Goal: Task Accomplishment & Management: Manage account settings

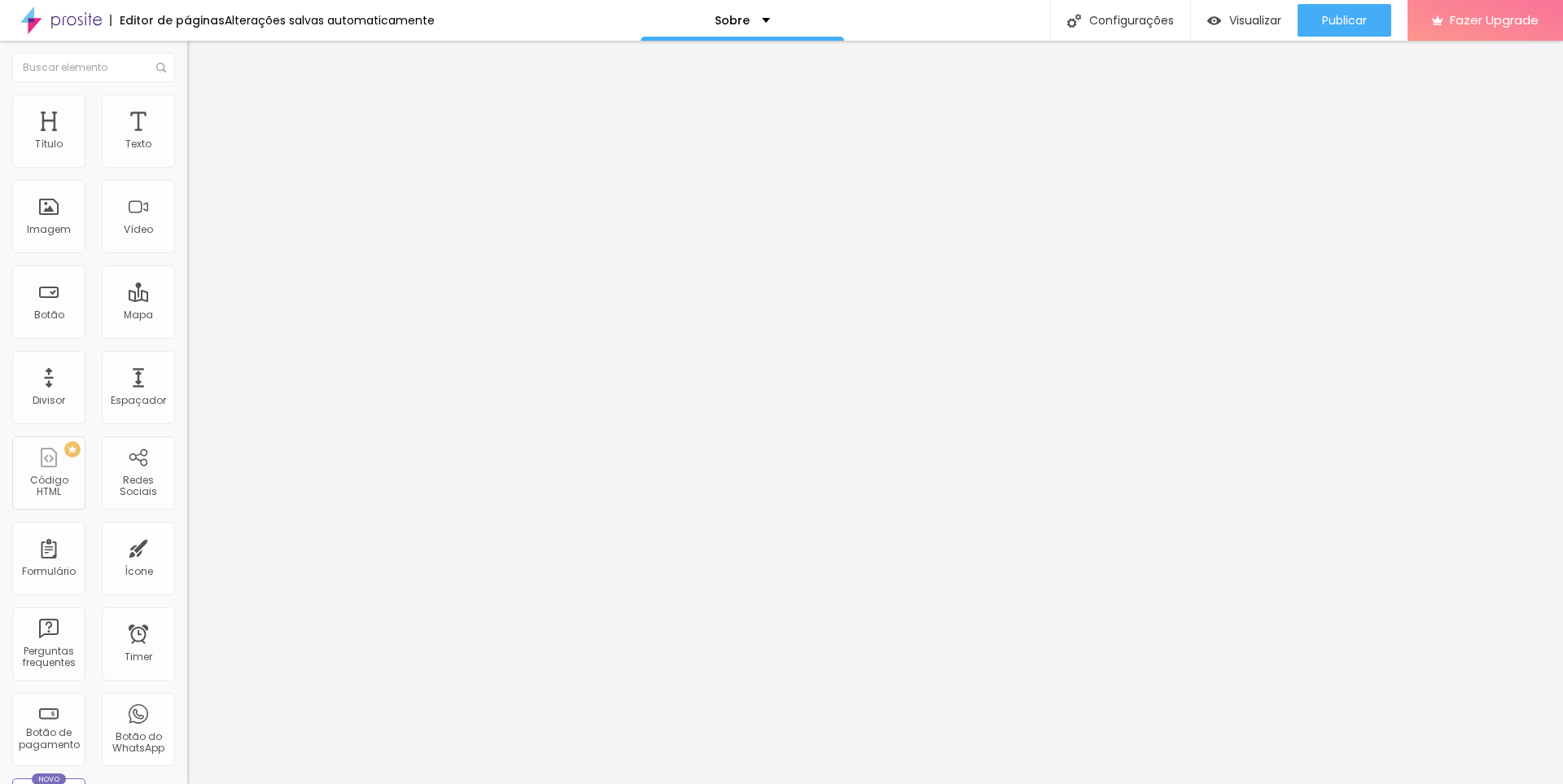
click at [187, 339] on img at bounding box center [193, 345] width 12 height 12
click at [187, 622] on button "+ Adicionar Icone" at bounding box center [238, 630] width 102 height 17
click at [187, 202] on div "Instagram Rede social Instagram Endereço URL https:// Abrir em uma nova aba Fac…" at bounding box center [281, 621] width 187 height 988
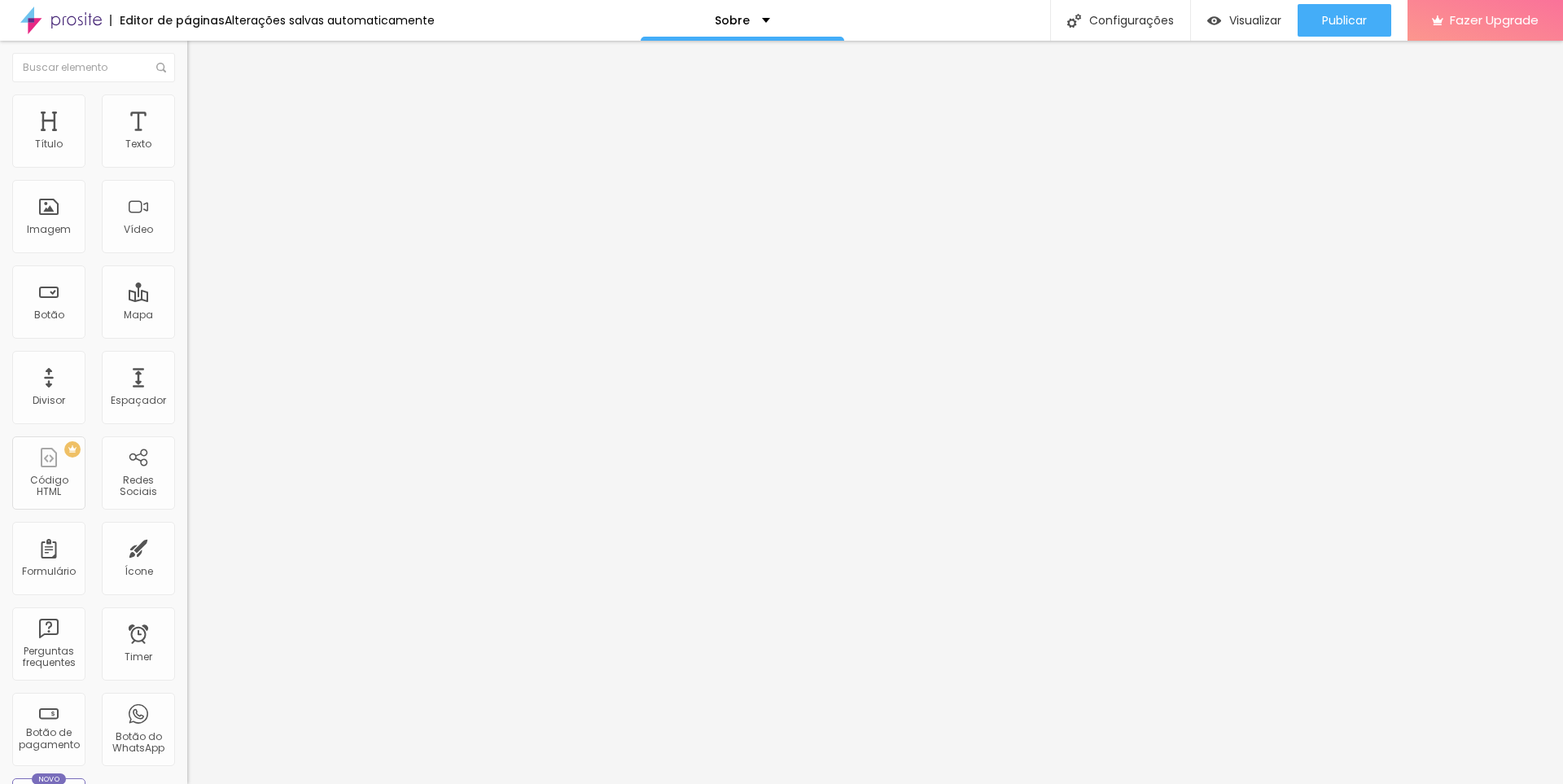
click at [187, 634] on img at bounding box center [281, 727] width 187 height 187
click at [187, 622] on div "WhatsApp" at bounding box center [281, 727] width 187 height 212
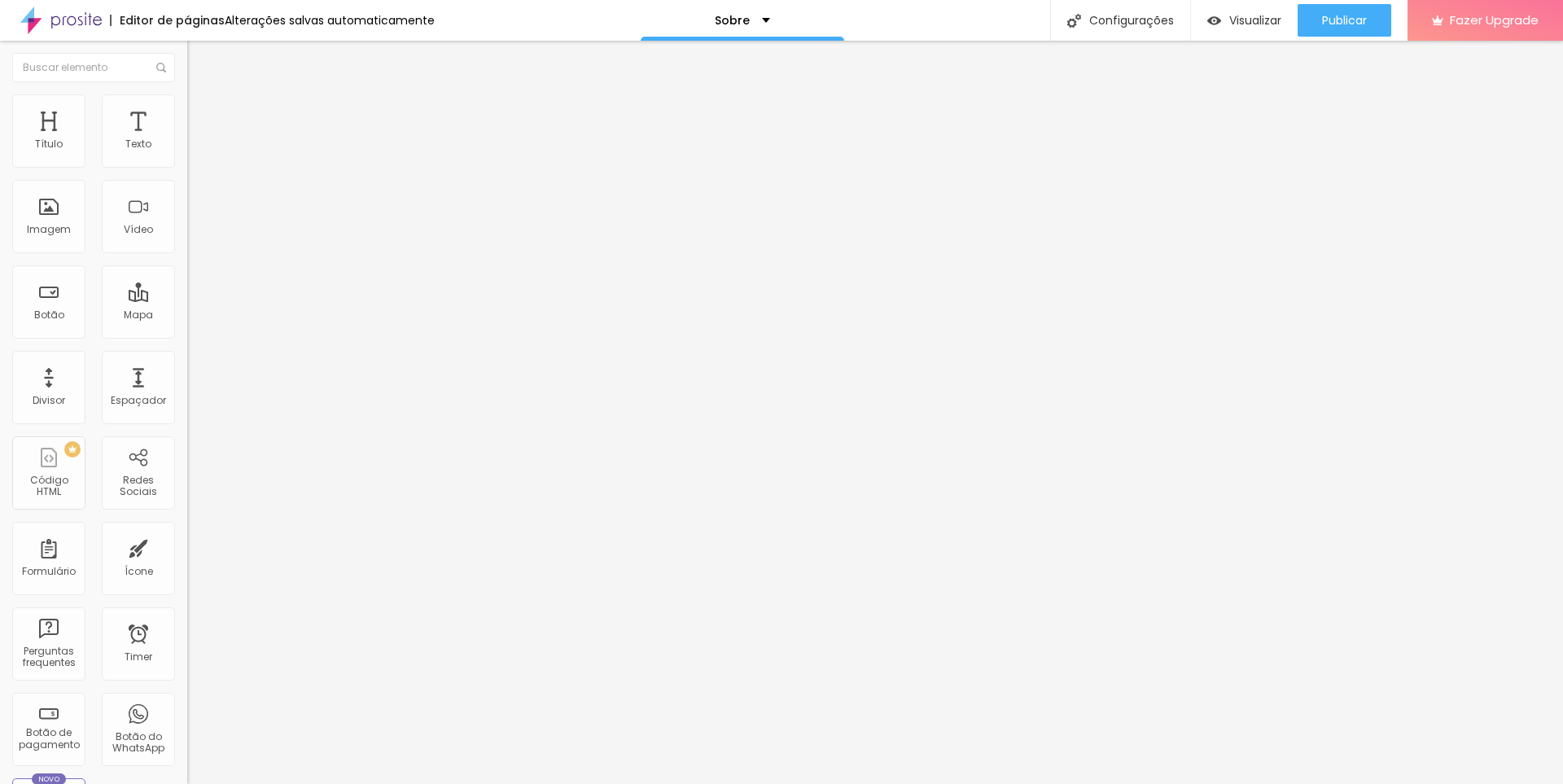
paste input "[URL][DOMAIN_NAME]"
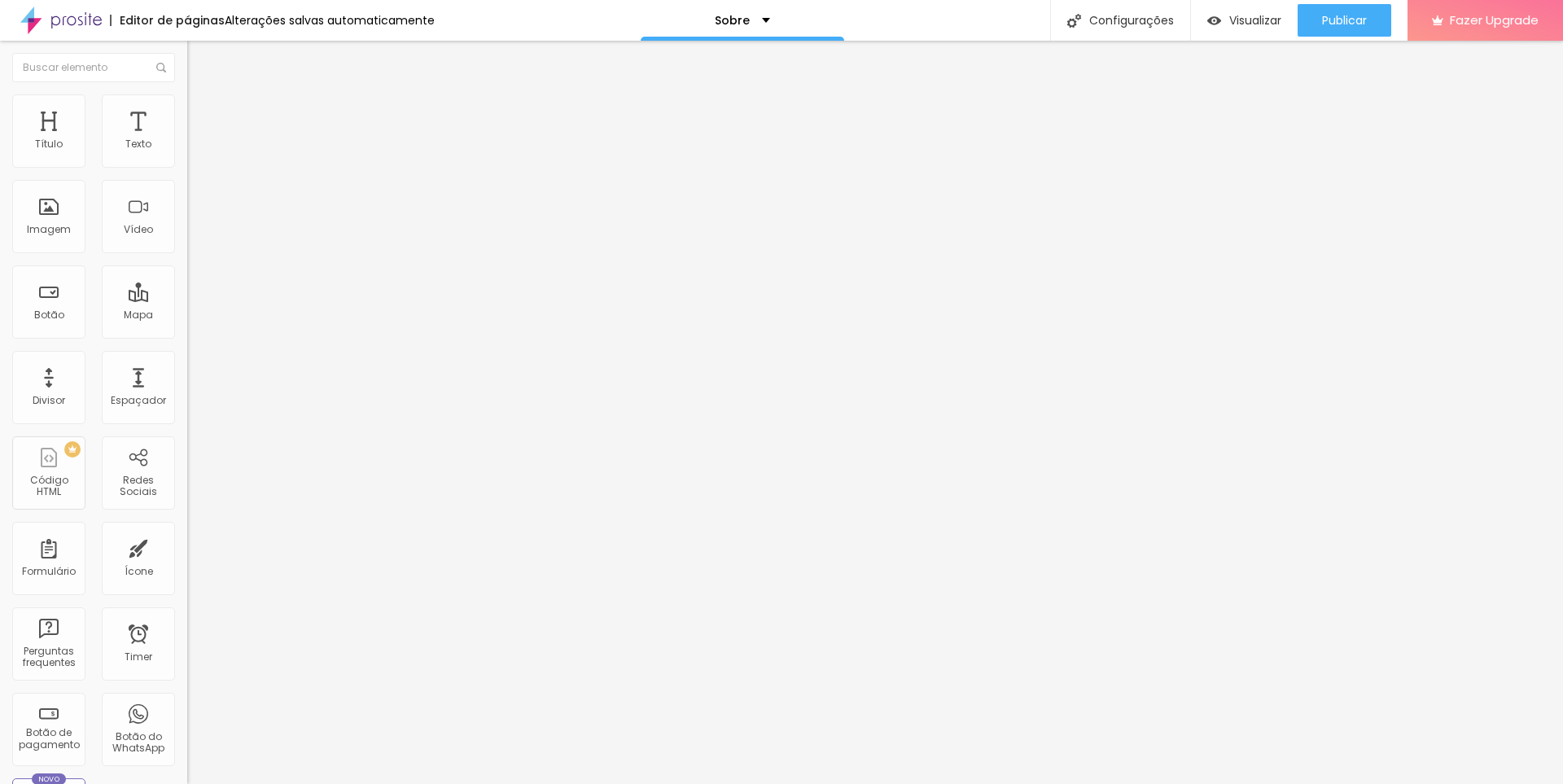
paste input "text"
type input "[URL][DOMAIN_NAME]"
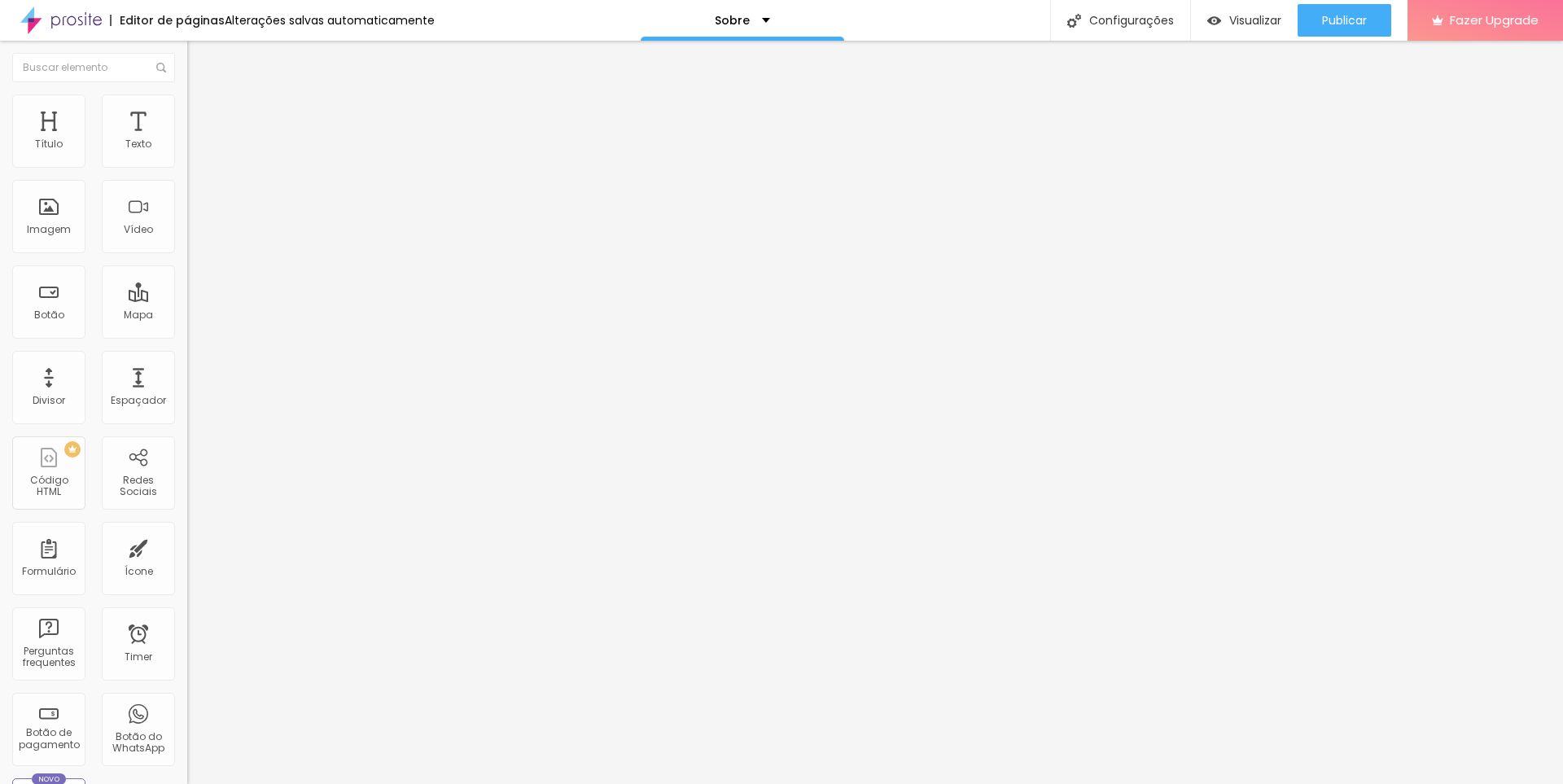
click at [187, 329] on div "Instagram" at bounding box center [281, 334] width 187 height 10
click at [187, 554] on input "https://" at bounding box center [285, 562] width 196 height 17
paste input "[URL][DOMAIN_NAME]"
paste input "text"
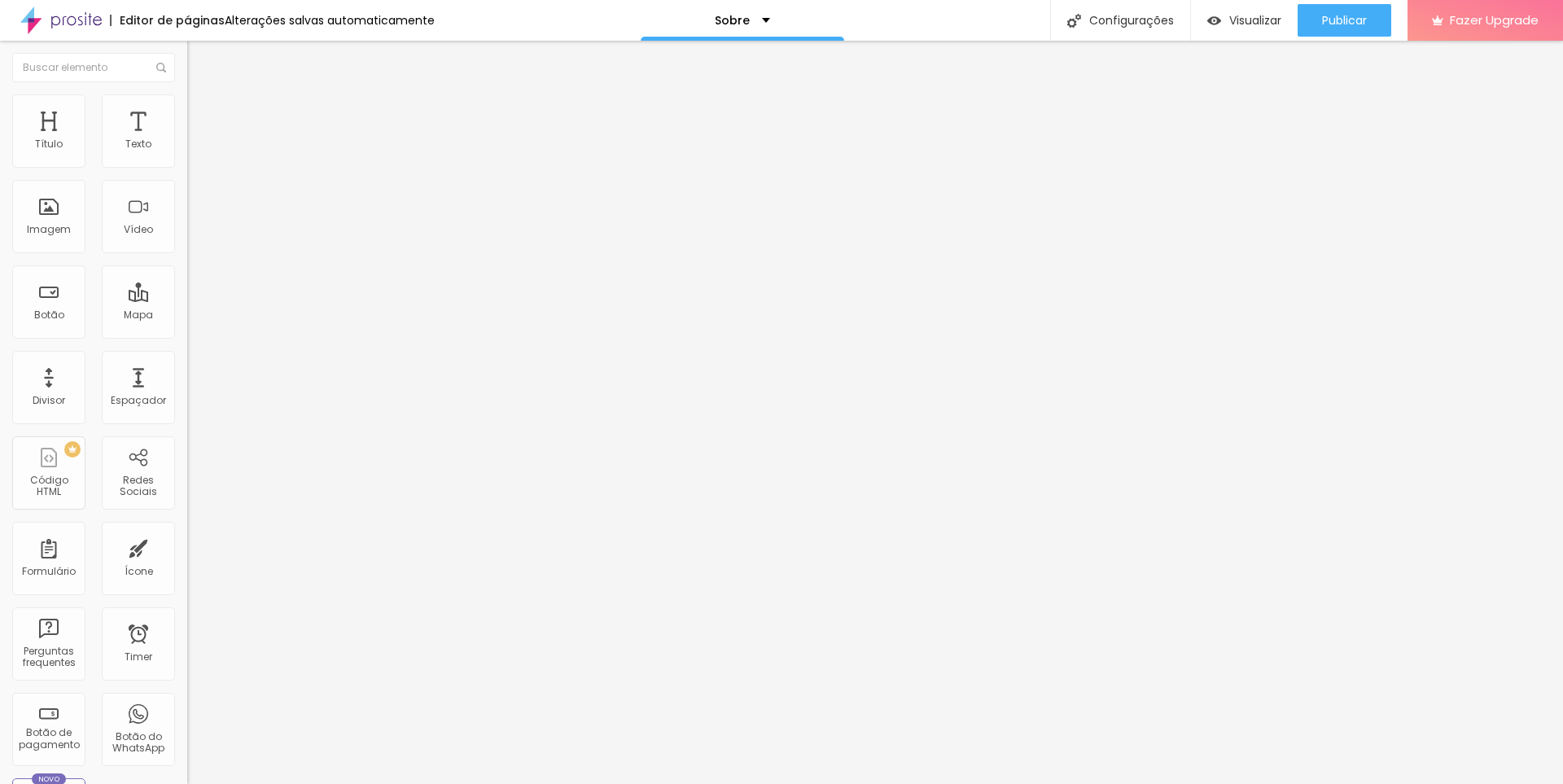
scroll to position [0, 95]
type input "[URL][DOMAIN_NAME]"
click at [187, 166] on div "Instagram" at bounding box center [281, 232] width 187 height 212
click at [187, 329] on div "Instagram" at bounding box center [281, 334] width 187 height 10
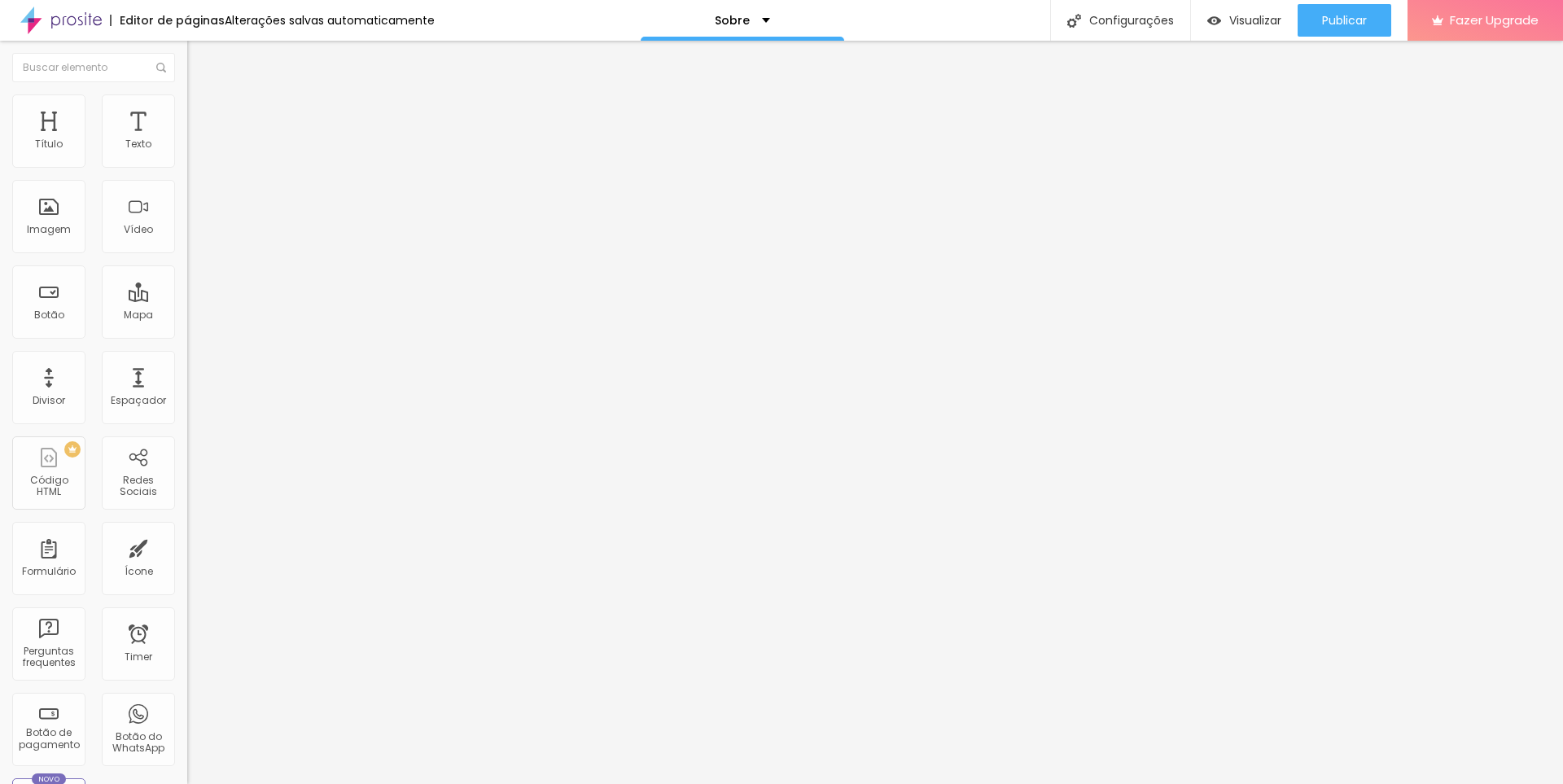
click at [187, 329] on div "Instagram" at bounding box center [281, 334] width 187 height 10
click at [1336, 22] on span "Publicar" at bounding box center [1345, 21] width 45 height 13
click at [1258, 14] on span "Visualizar" at bounding box center [1241, 21] width 52 height 13
click at [187, 140] on span "Trocar imagem" at bounding box center [232, 132] width 89 height 14
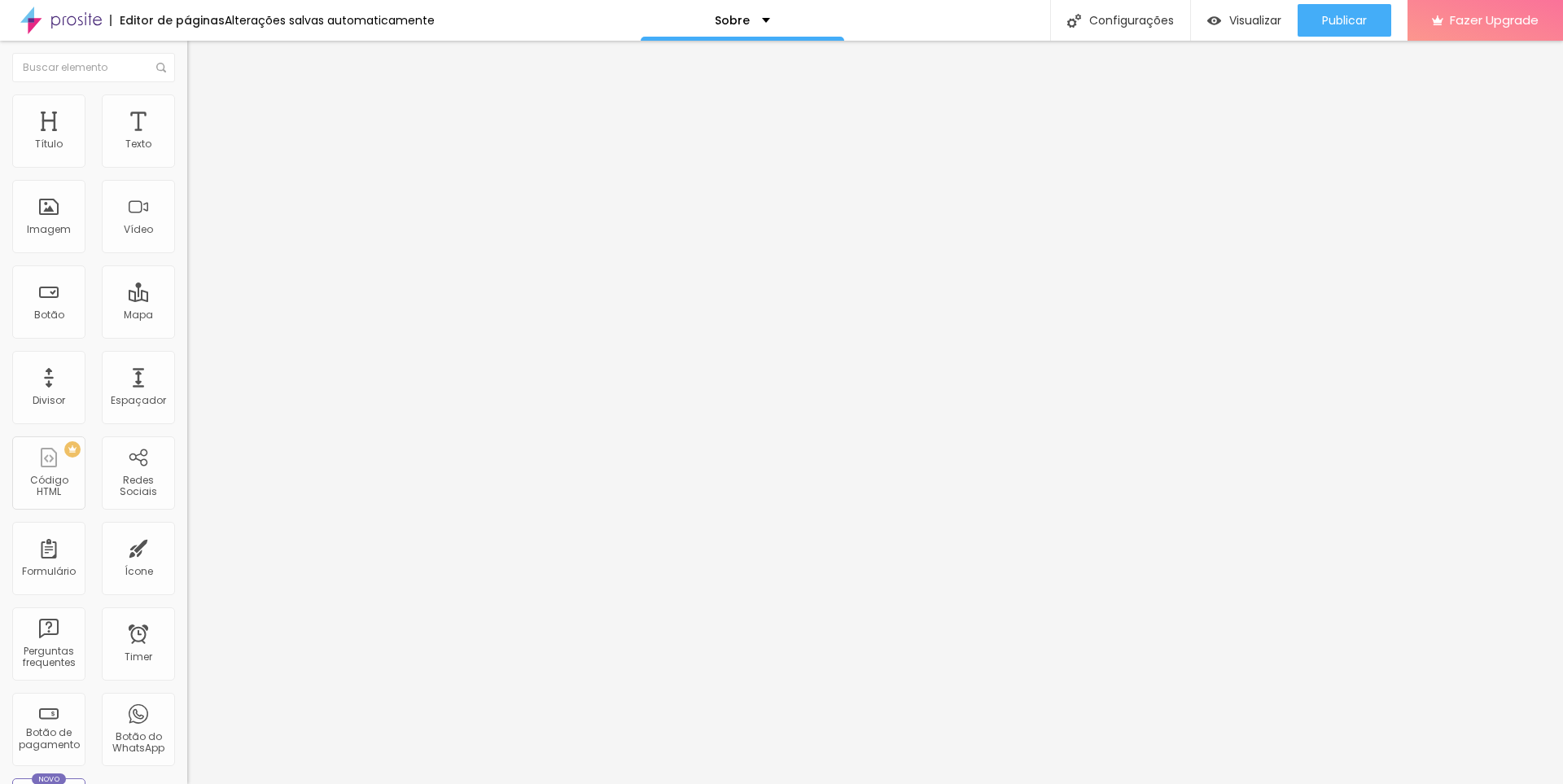
click at [1347, 37] on div "Publicar alterações Clique para publicar as ultimas alterações reaizadas Visual…" at bounding box center [1300, 92] width 179 height 110
click at [1352, 11] on div "Publicar" at bounding box center [1345, 20] width 45 height 32
click at [1252, 19] on span "Visualizar" at bounding box center [1241, 21] width 52 height 13
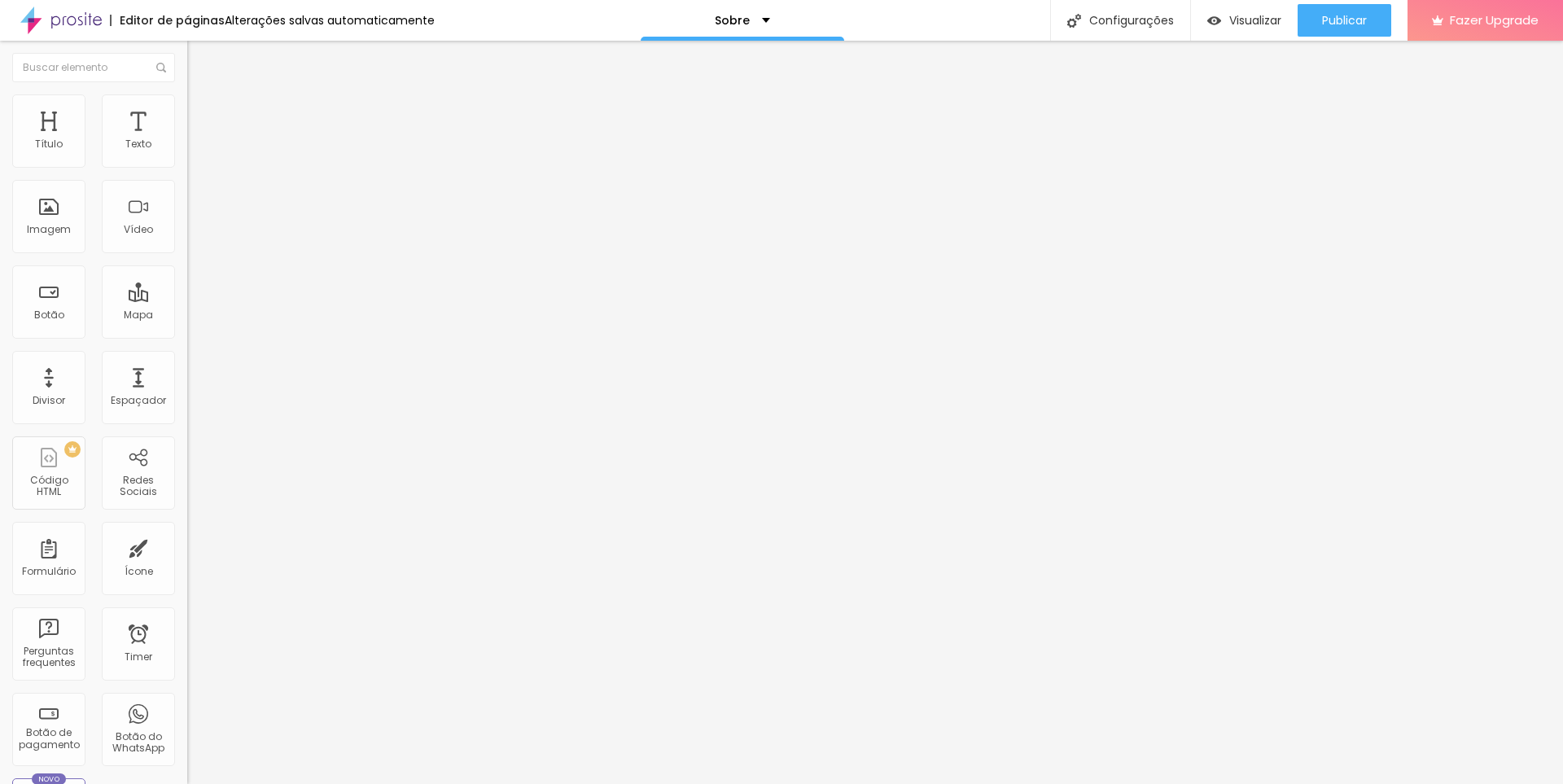
click at [187, 148] on span "Encaixotado" at bounding box center [219, 141] width 63 height 14
click at [187, 162] on div "Encaixotado Completo" at bounding box center [281, 159] width 187 height 25
click at [187, 101] on img at bounding box center [195, 102] width 15 height 15
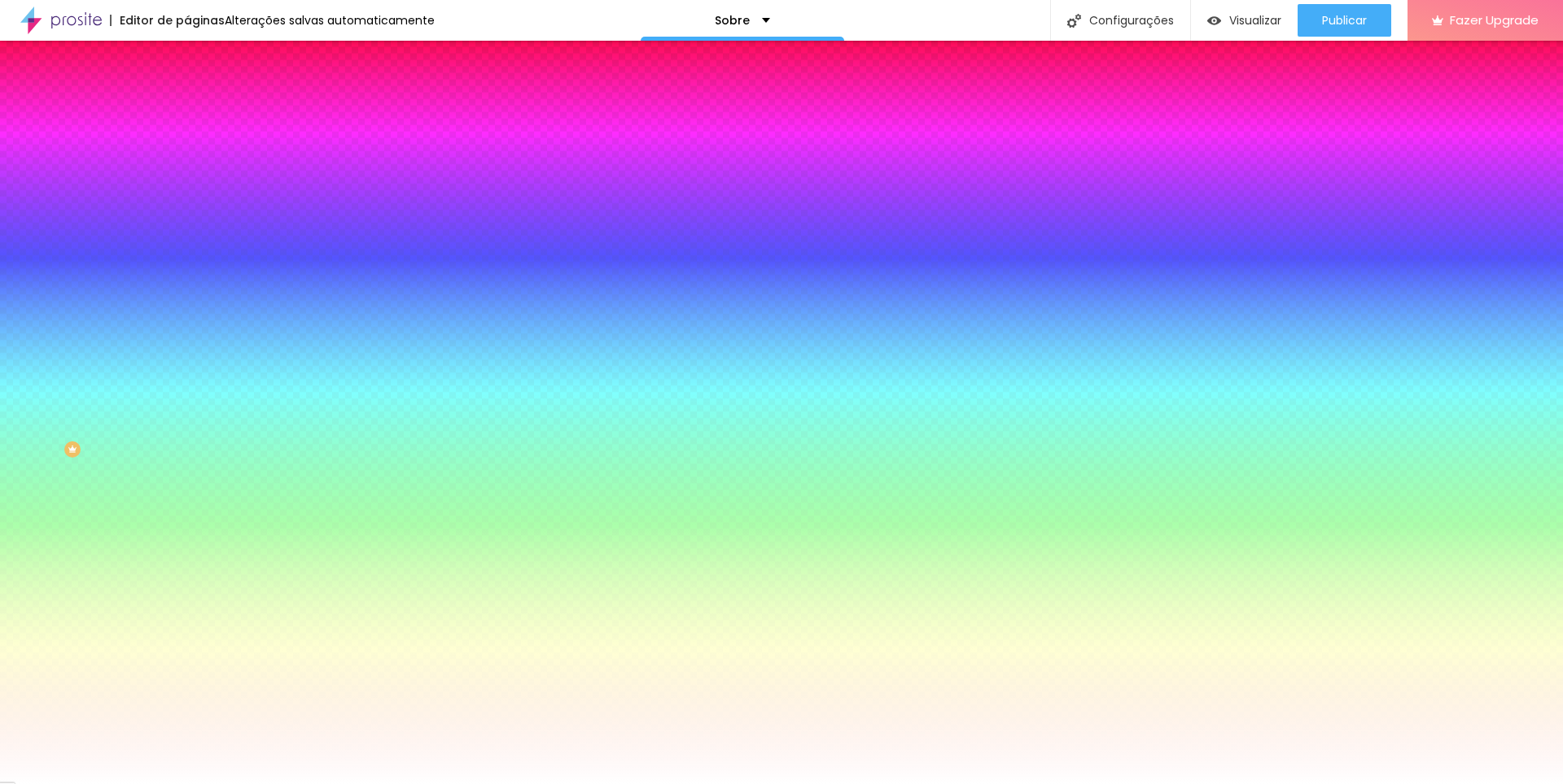
click at [187, 94] on li "Conteúdo" at bounding box center [281, 87] width 187 height 17
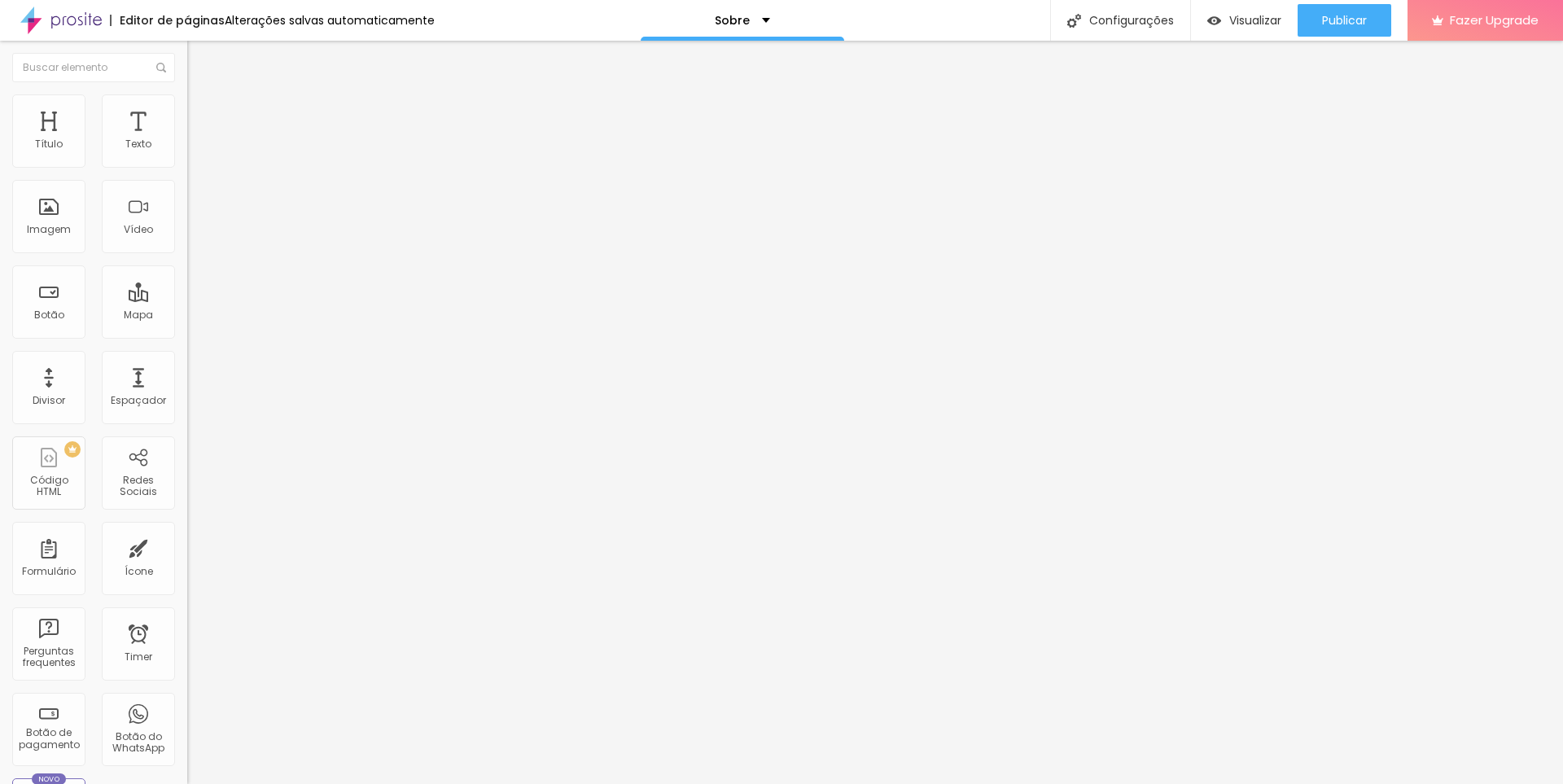
click at [187, 96] on ul "Conteúdo Estilo Avançado" at bounding box center [281, 102] width 187 height 49
click at [187, 98] on img at bounding box center [195, 102] width 15 height 15
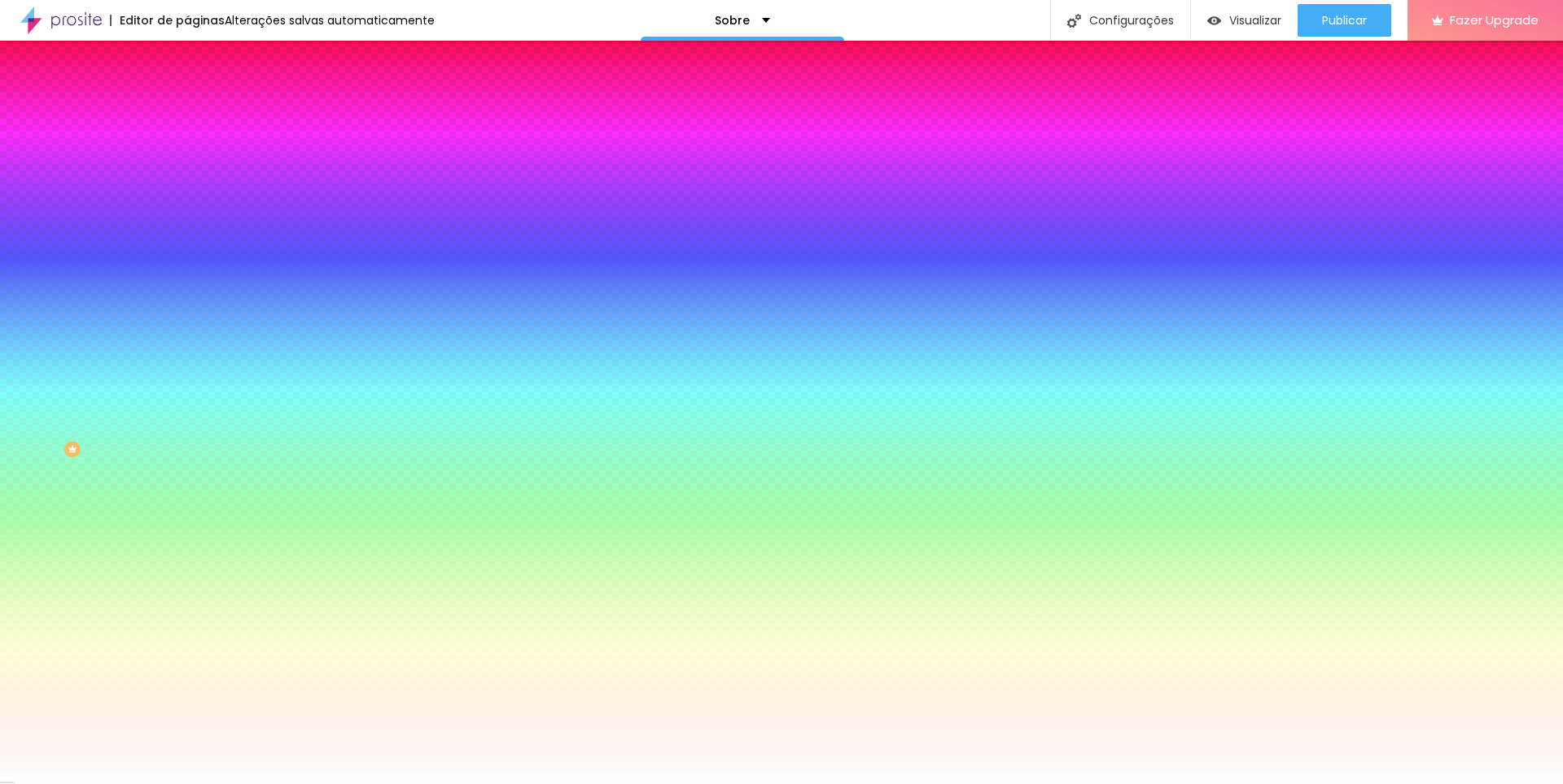
click at [187, 111] on li "Avançado" at bounding box center [281, 119] width 187 height 17
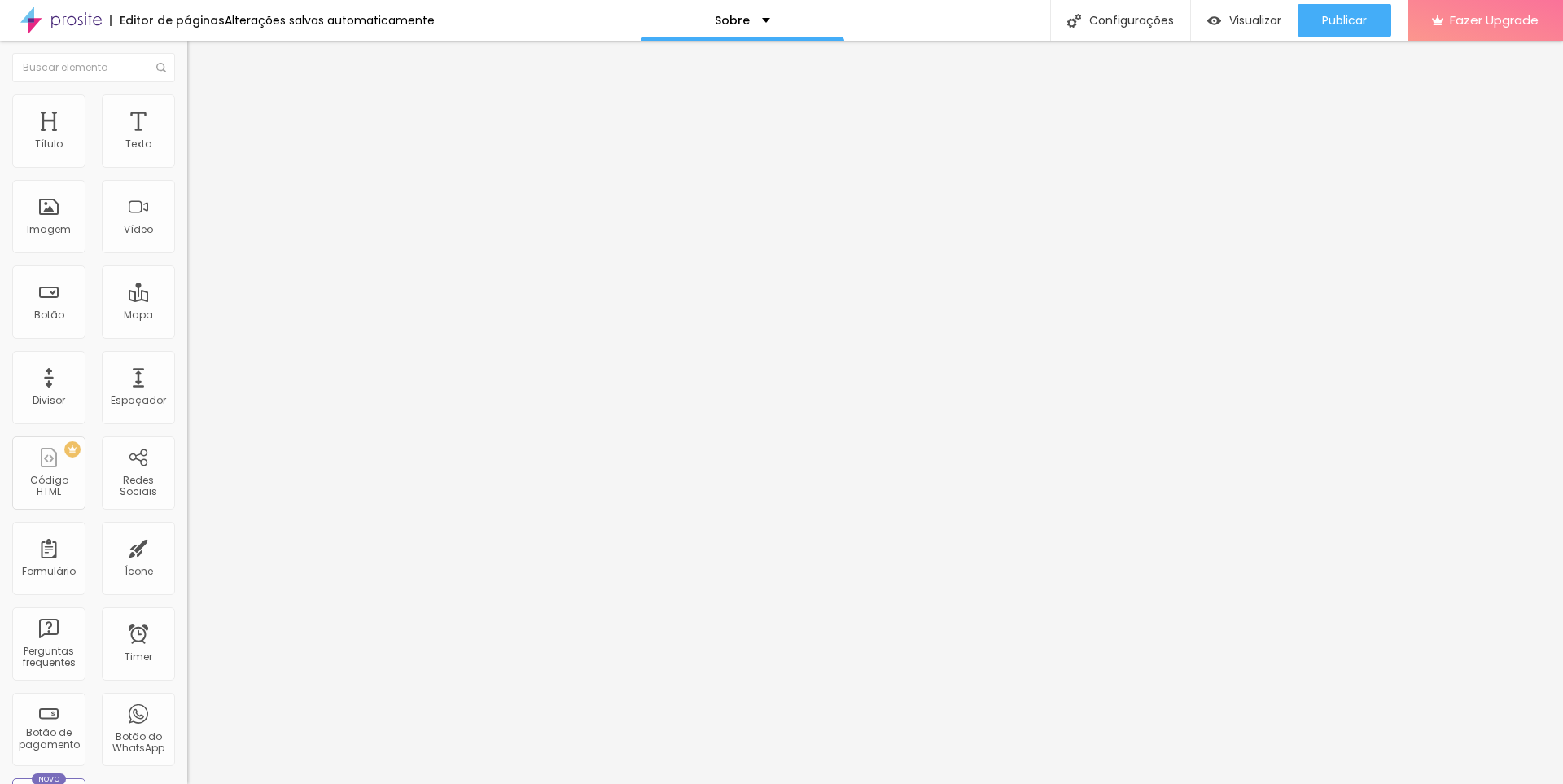
click at [199, 62] on div "Editar Seção" at bounding box center [247, 60] width 96 height 13
click at [717, 18] on p "Sobre" at bounding box center [732, 21] width 35 height 12
click at [679, 58] on link "Contato" at bounding box center [653, 50] width 53 height 17
click at [1362, 19] on span "Publicar" at bounding box center [1345, 21] width 45 height 13
click at [1265, 24] on span "Visualizar" at bounding box center [1241, 21] width 52 height 13
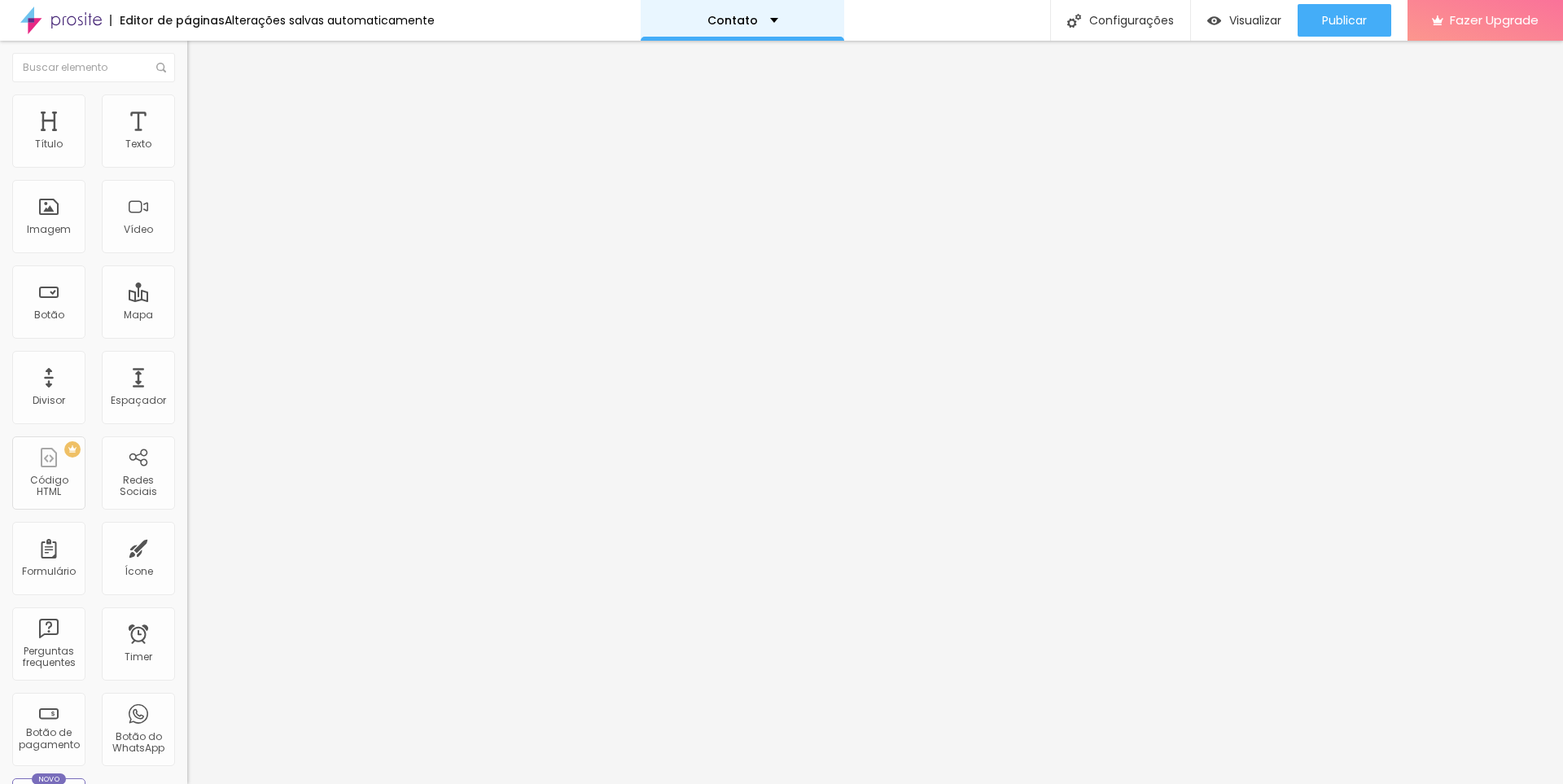
click at [754, 14] on div "Contato" at bounding box center [742, 20] width 203 height 41
click at [679, 58] on link "Contato" at bounding box center [653, 50] width 53 height 17
click at [54, 247] on div "Imagem" at bounding box center [49, 217] width 73 height 73
click at [52, 138] on div "Título" at bounding box center [48, 144] width 27 height 12
click at [134, 132] on div "Texto" at bounding box center [138, 131] width 73 height 73
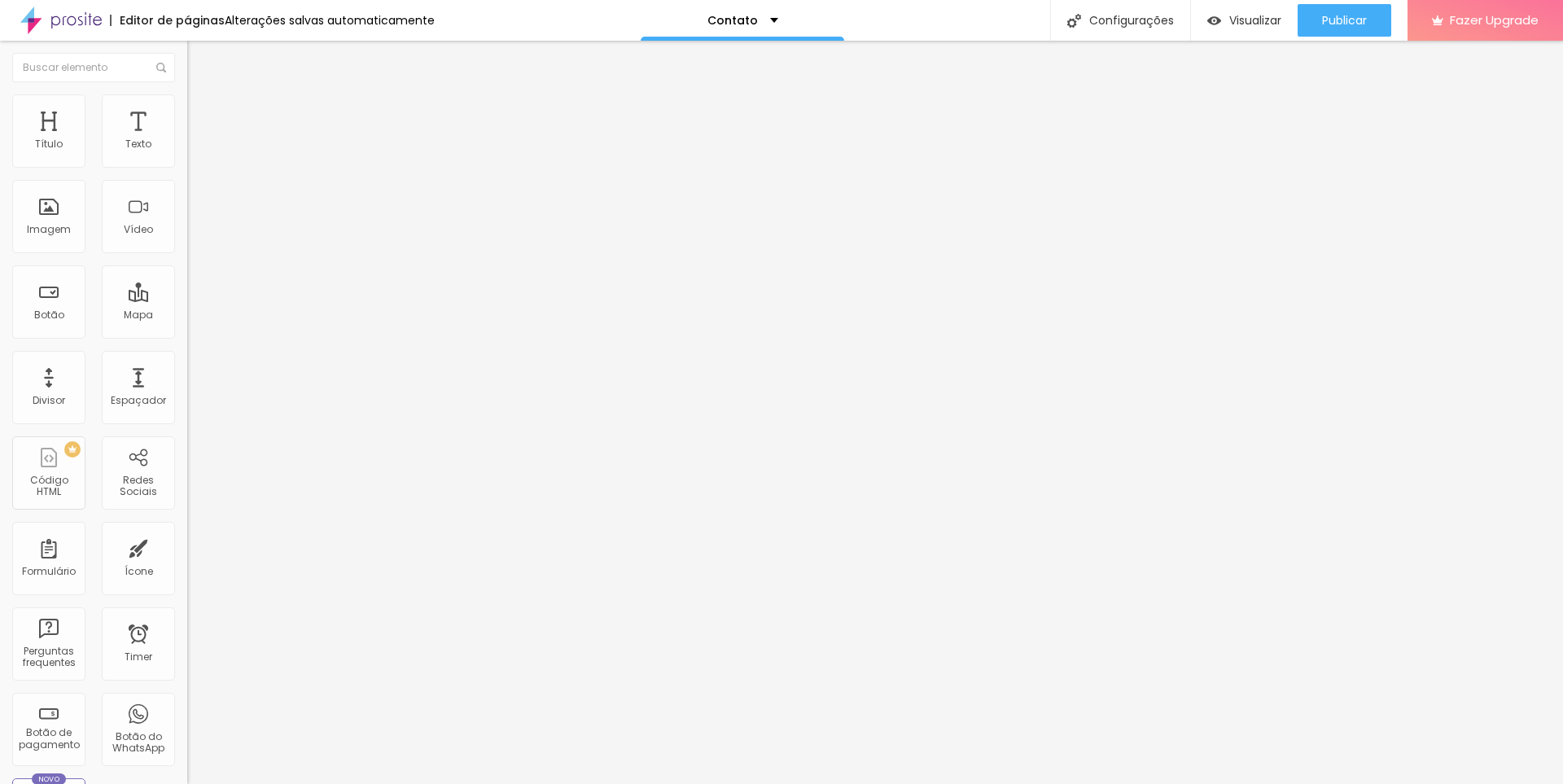
click at [187, 107] on li "Estilo" at bounding box center [281, 102] width 187 height 17
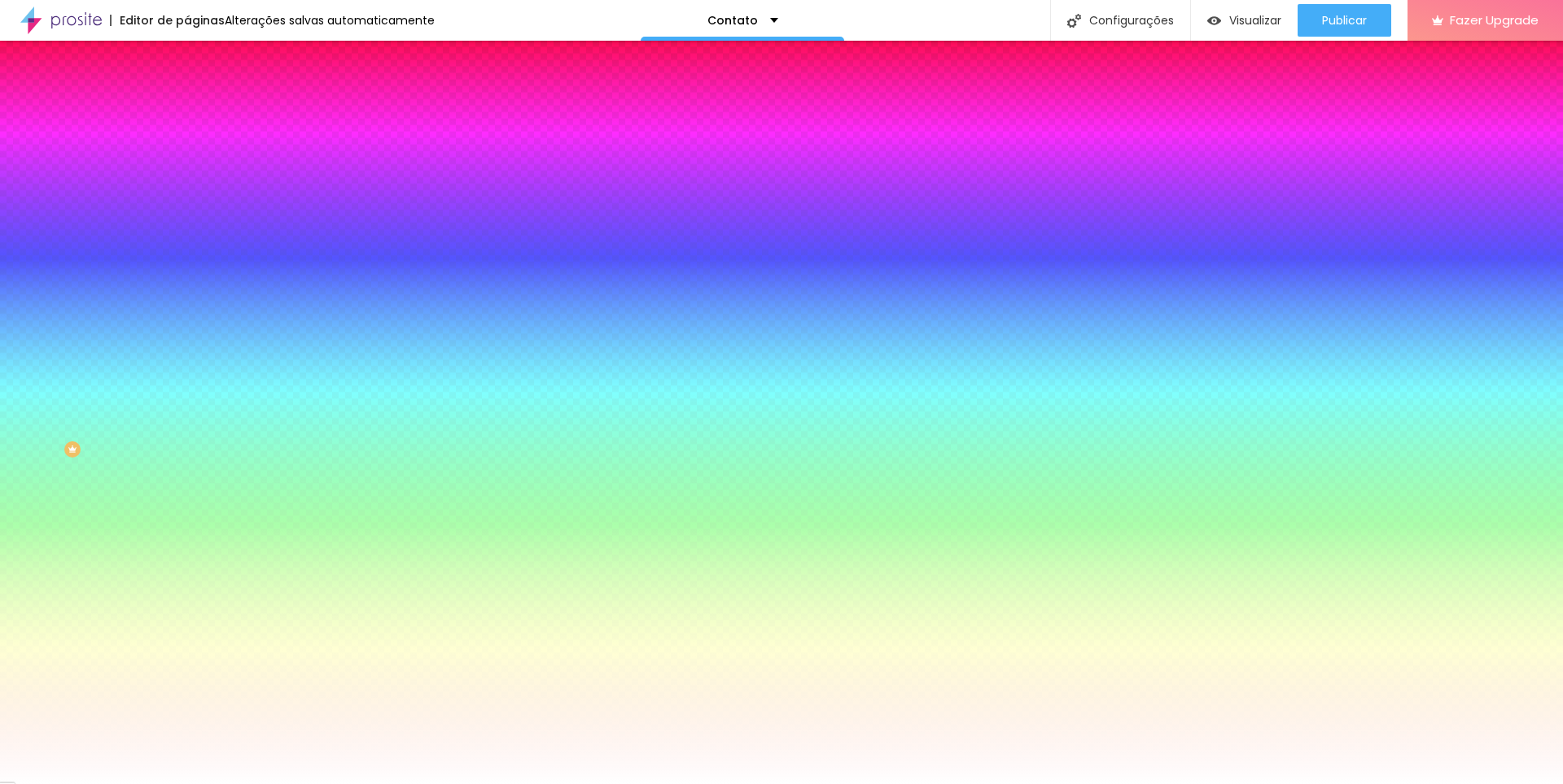
click at [187, 150] on span "Adicionar imagem" at bounding box center [240, 142] width 105 height 14
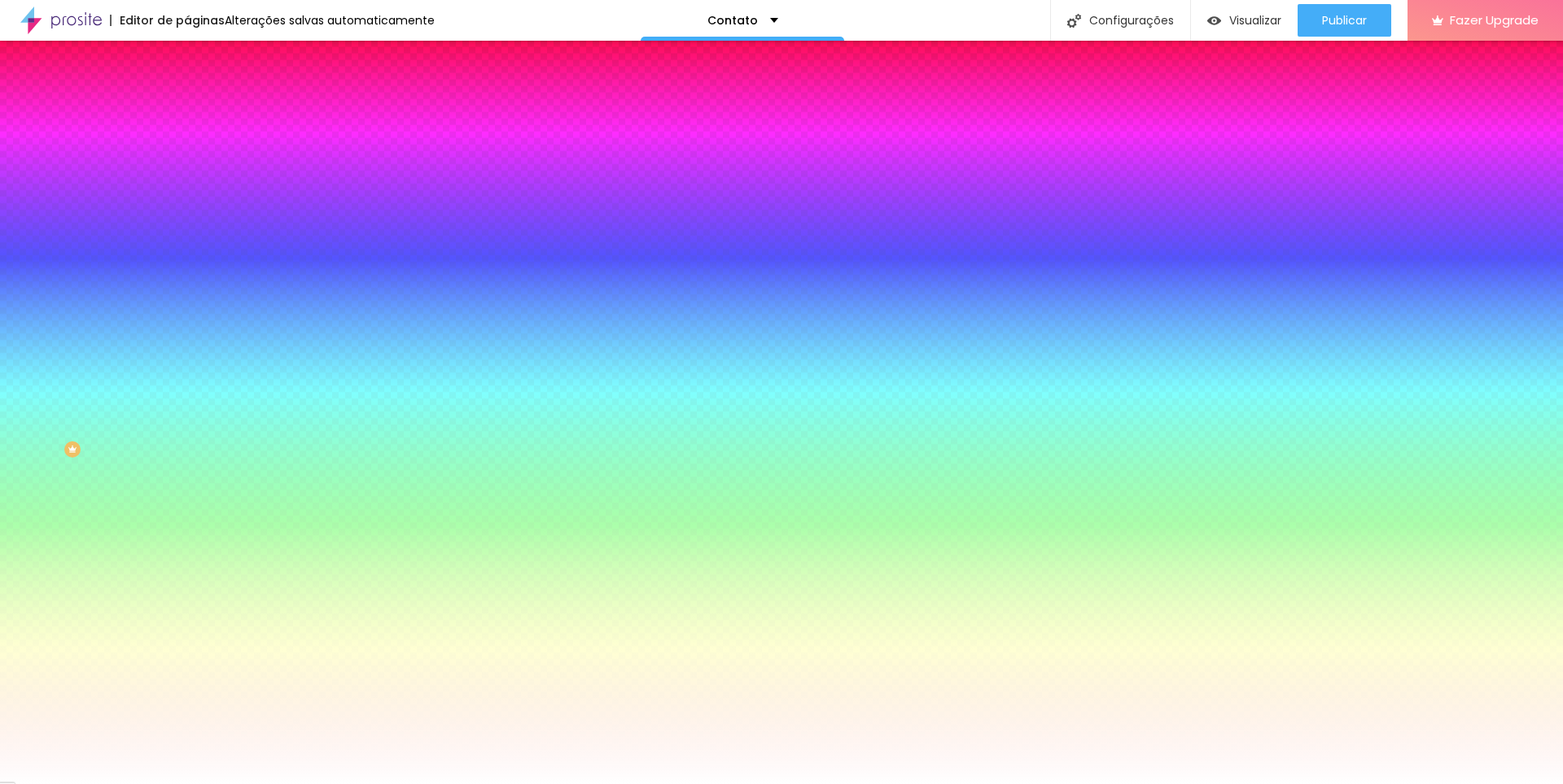
click at [276, 147] on img at bounding box center [281, 142] width 10 height 10
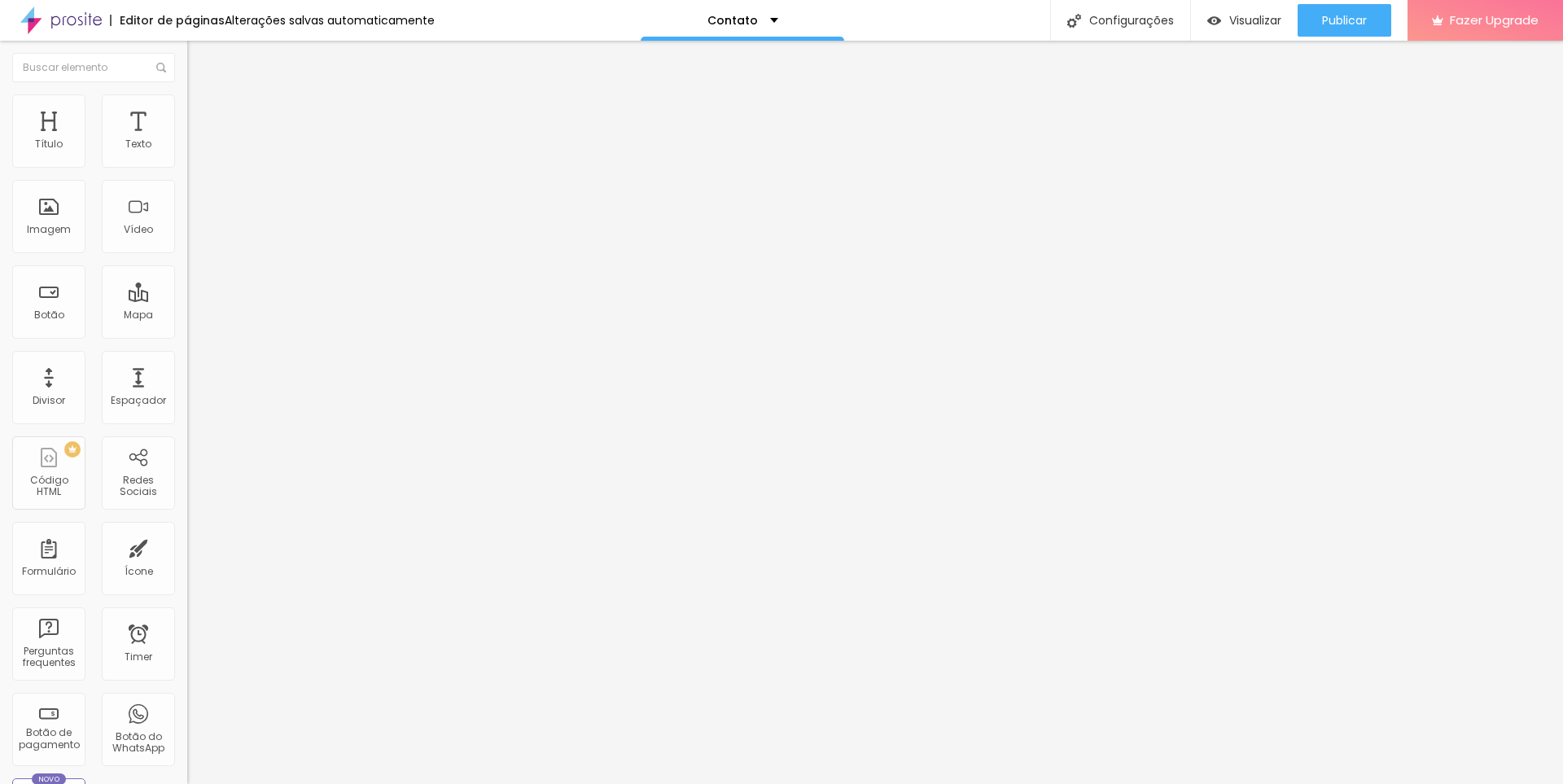
click at [104, 32] on div at bounding box center [52, 20] width 106 height 41
